Goal: Navigation & Orientation: Find specific page/section

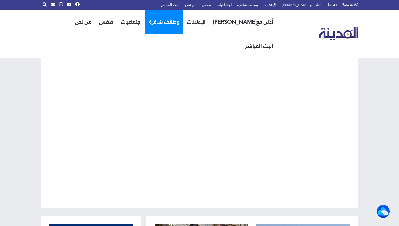
click at [164, 26] on link "وظائف شاغرة" at bounding box center [165, 22] width 38 height 24
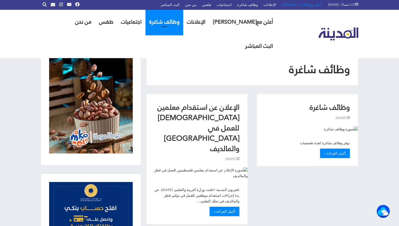
click at [309, 5] on link "أعلن مع[PERSON_NAME]" at bounding box center [301, 5] width 45 height 10
